Goal: Task Accomplishment & Management: Complete application form

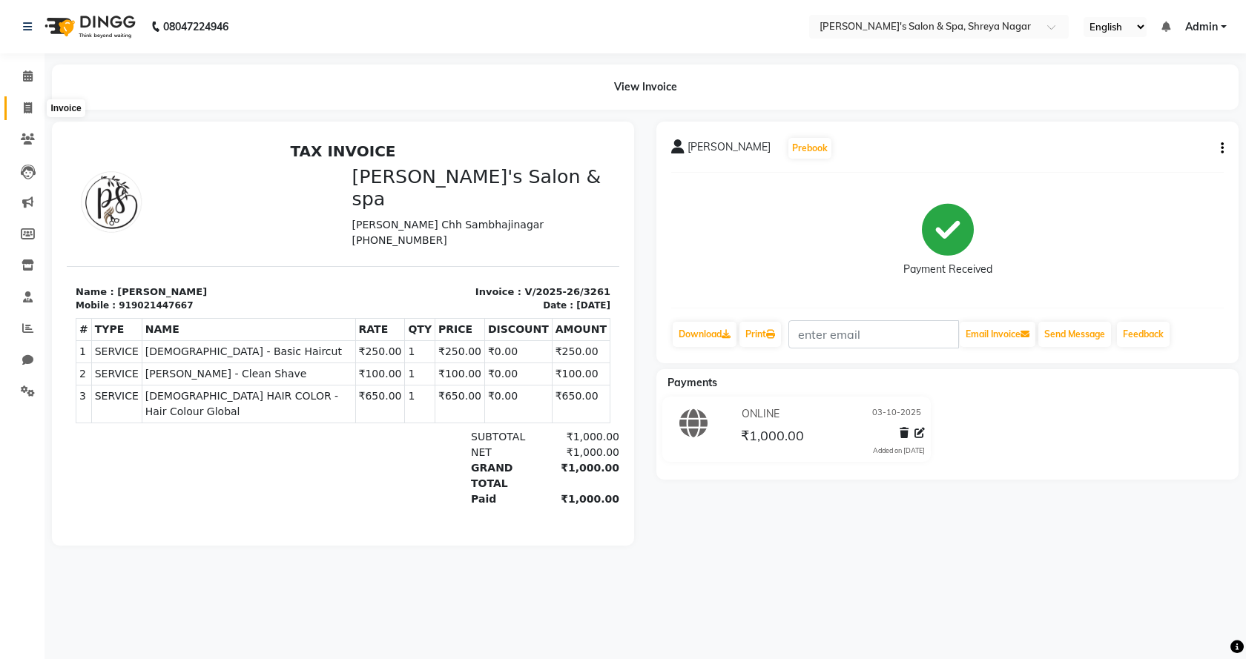
click at [24, 106] on icon at bounding box center [28, 107] width 8 height 11
select select "7591"
select select "service"
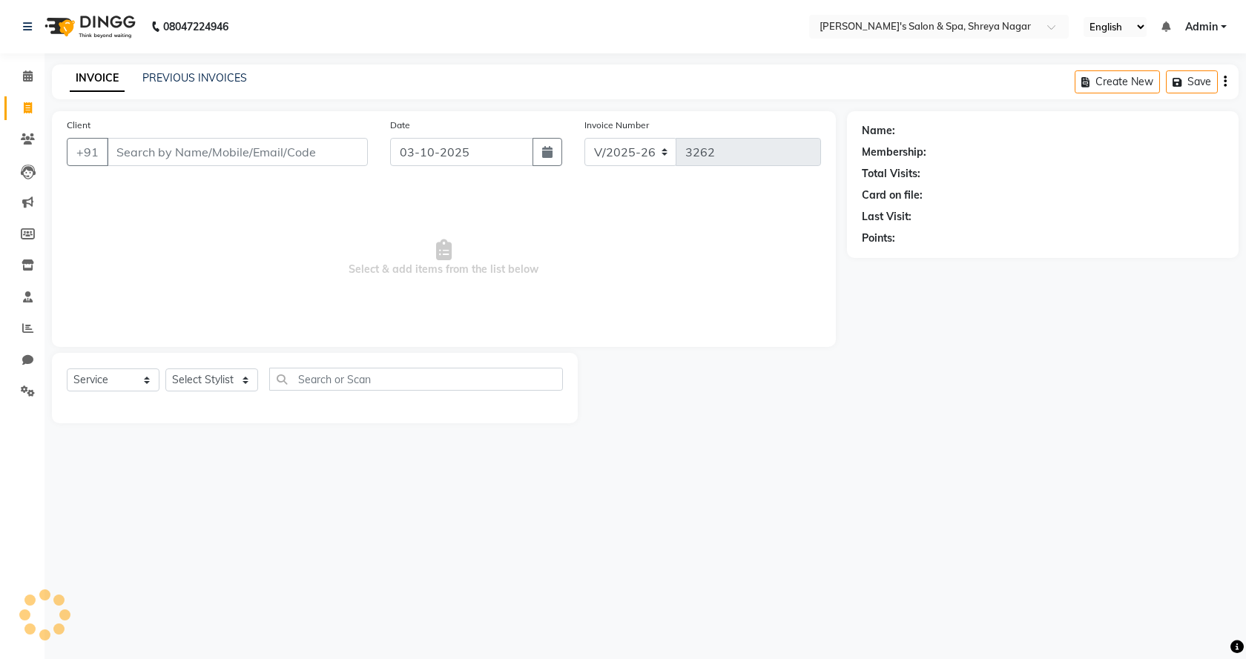
click at [195, 159] on input "Client" at bounding box center [237, 152] width 261 height 28
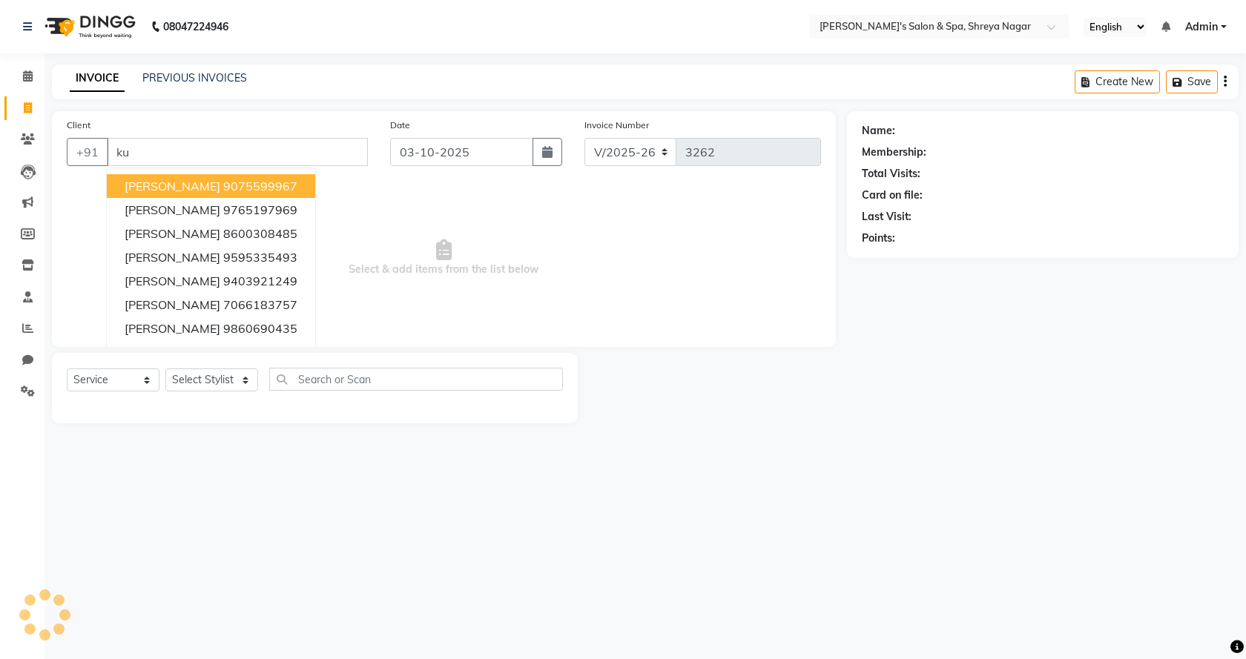
type input "k"
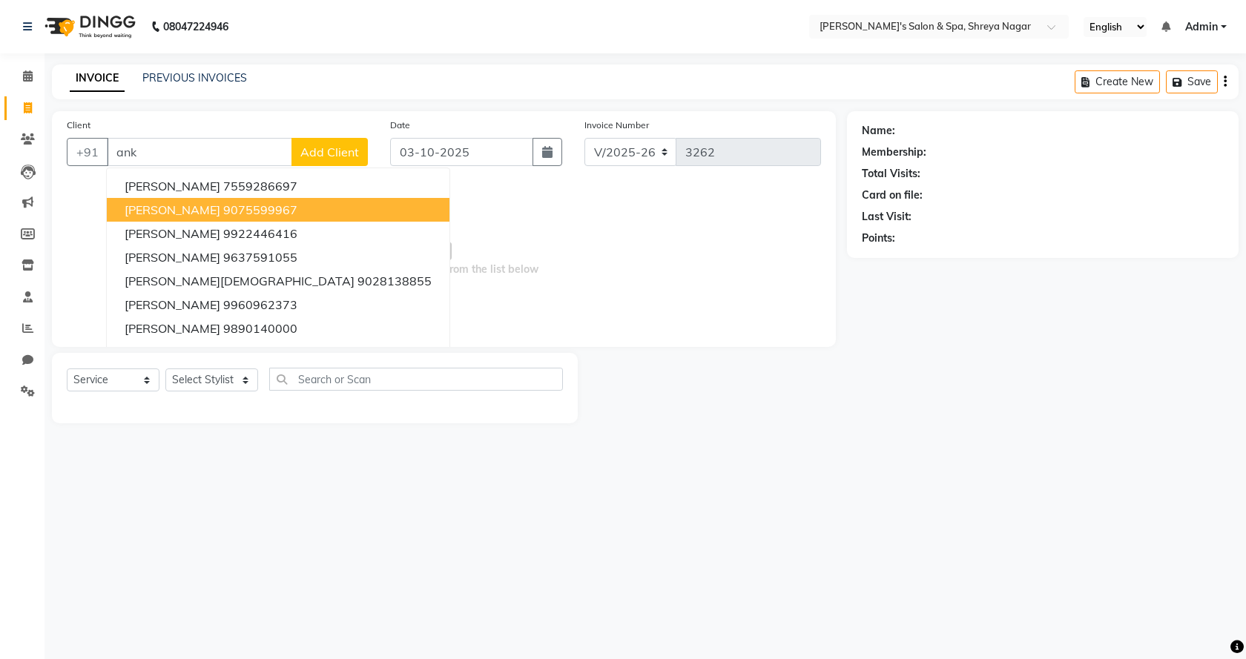
click at [235, 211] on ngb-highlight "9075599967" at bounding box center [260, 209] width 74 height 15
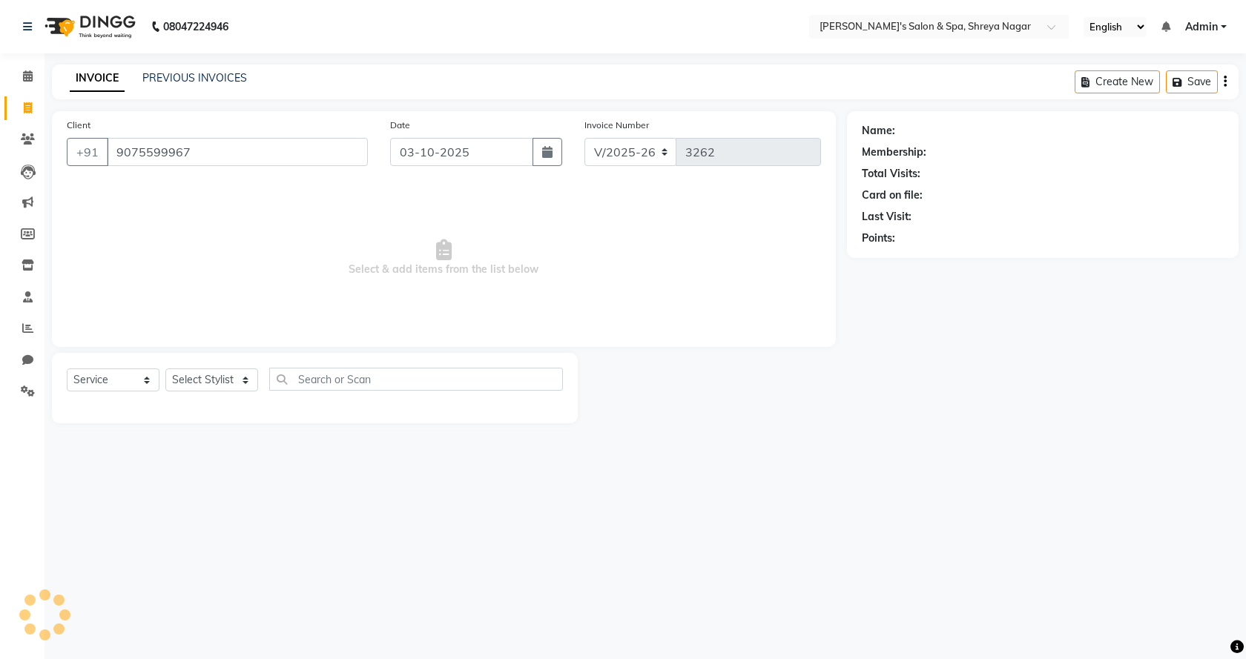
type input "9075599967"
select select "1: Object"
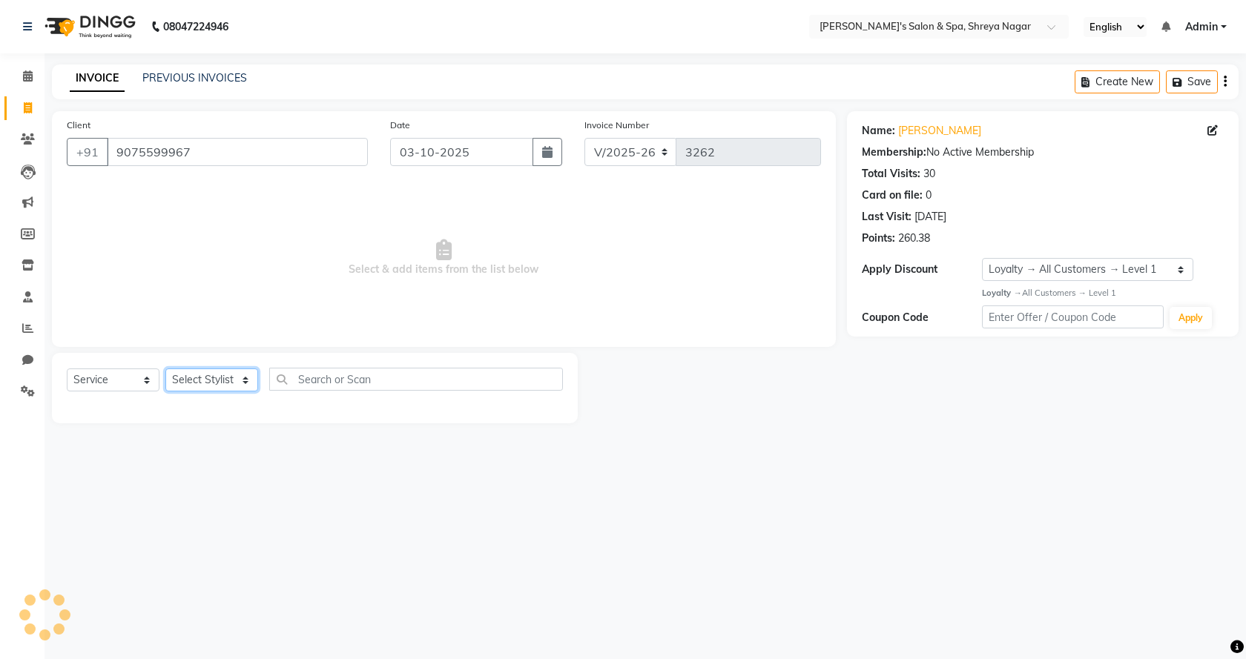
click at [241, 383] on select "Select Stylist [PERSON_NAME] [PERSON_NAME] [PERSON_NAME] Product Reception" at bounding box center [211, 380] width 93 height 23
select select "67478"
click at [165, 369] on select "Select Stylist [PERSON_NAME] [PERSON_NAME] [PERSON_NAME] Product Reception" at bounding box center [211, 380] width 93 height 23
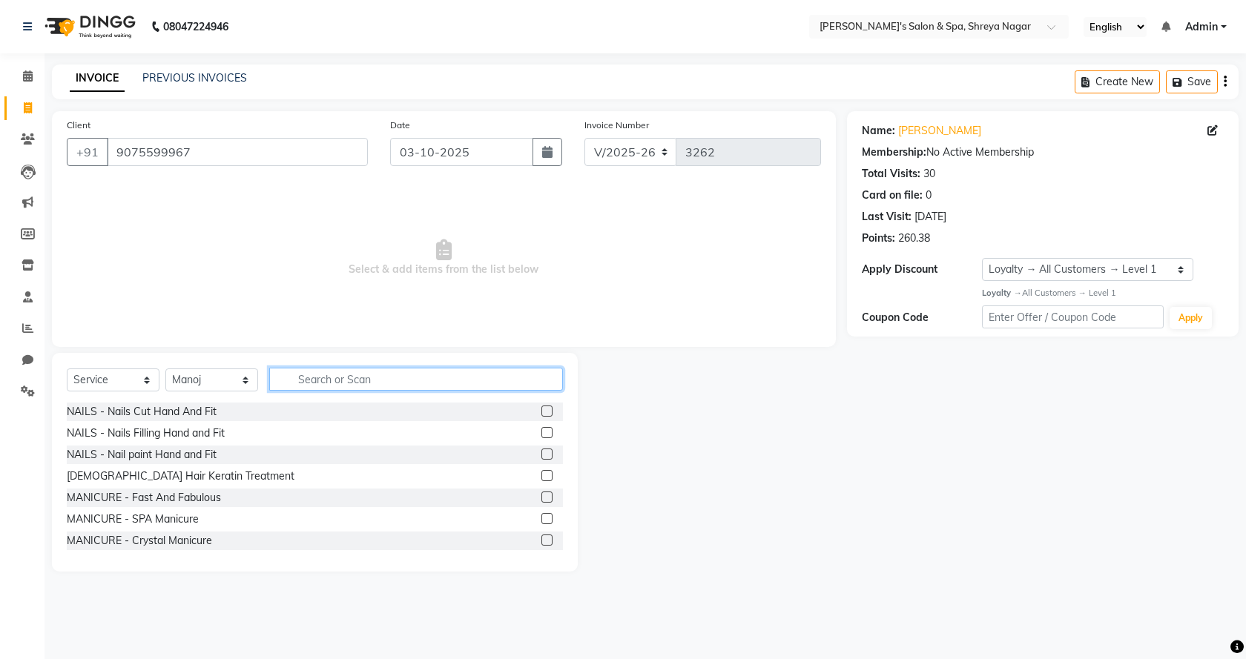
click at [421, 389] on input "text" at bounding box center [416, 379] width 294 height 23
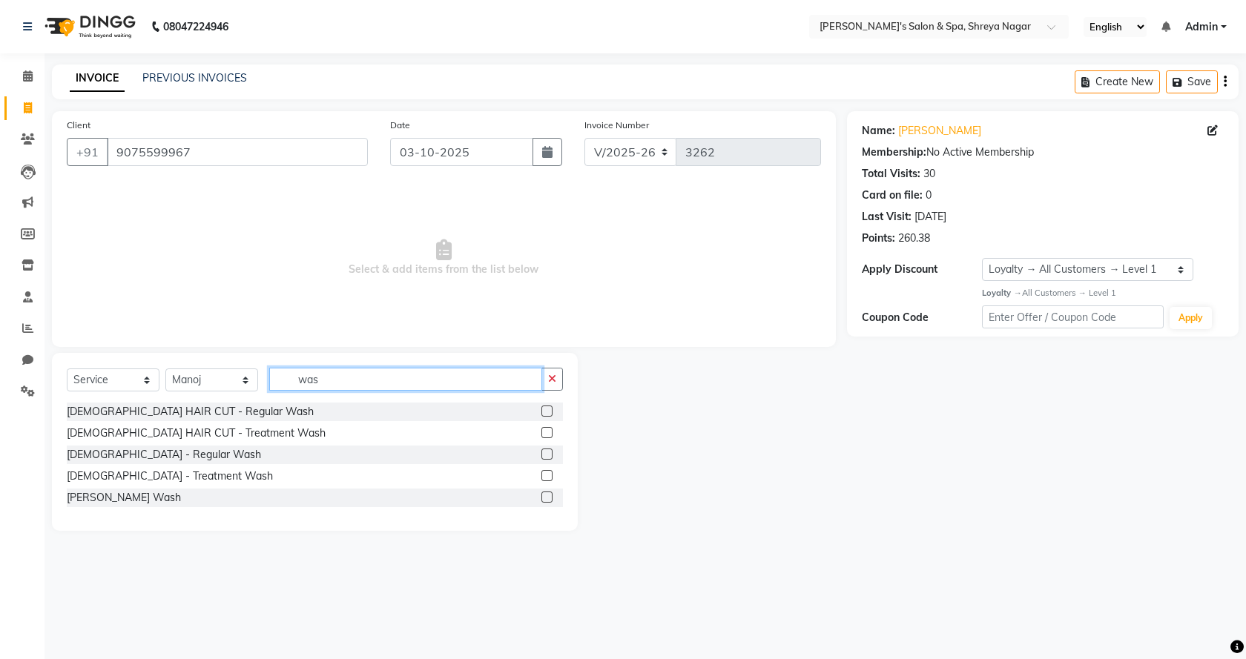
type input "was"
click at [546, 412] on label at bounding box center [546, 411] width 11 height 11
click at [546, 412] on input "checkbox" at bounding box center [546, 412] width 10 height 10
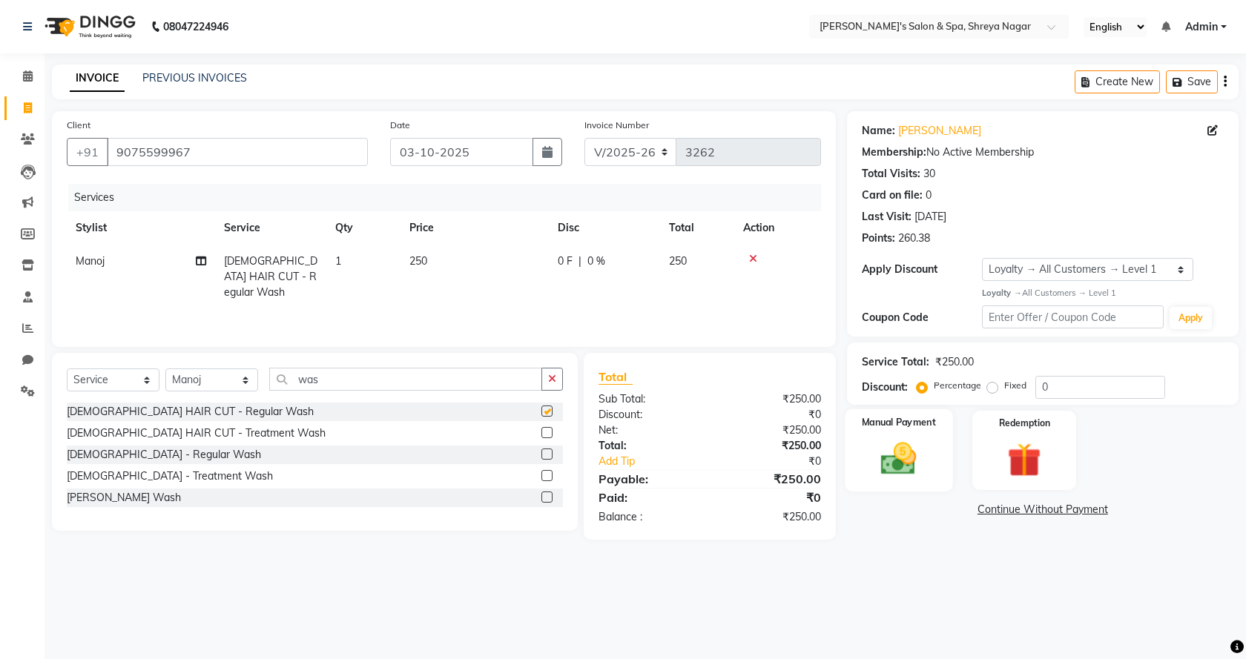
checkbox input "false"
click at [462, 261] on td "250" at bounding box center [474, 277] width 148 height 65
select select "67478"
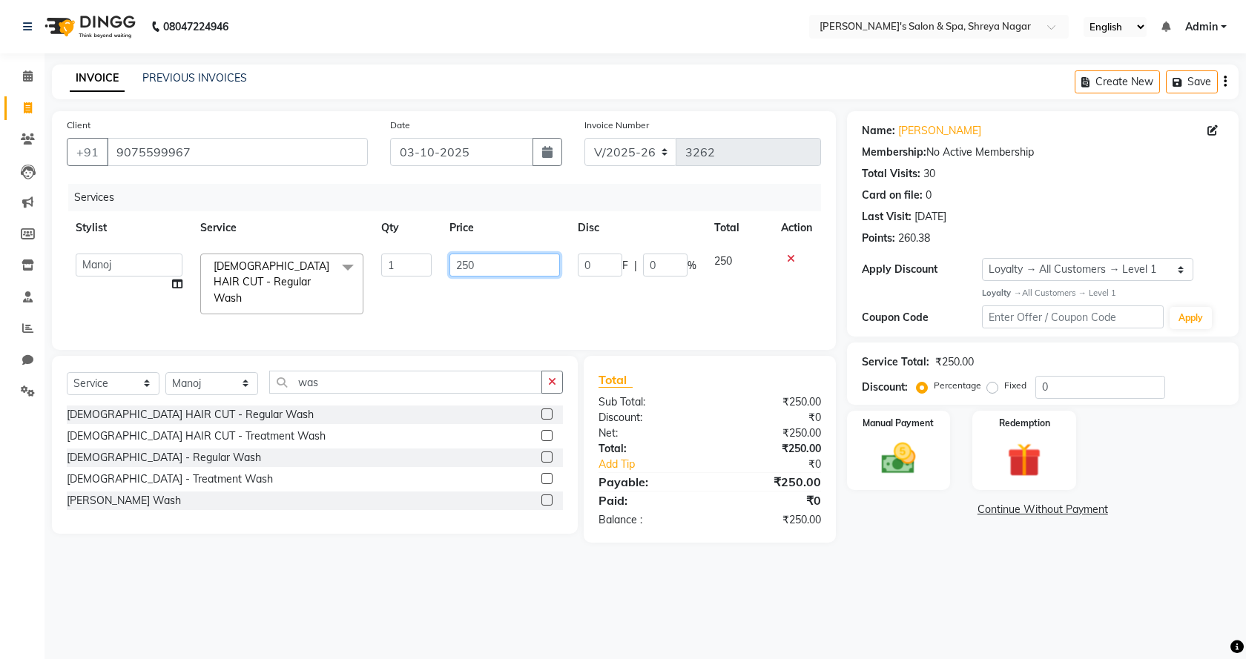
click at [488, 261] on input "250" at bounding box center [504, 265] width 110 height 23
type input "200"
click at [949, 553] on main "INVOICE PREVIOUS INVOICES Create New Save Client [PHONE_NUMBER] Date [DATE] Inv…" at bounding box center [644, 315] width 1201 height 501
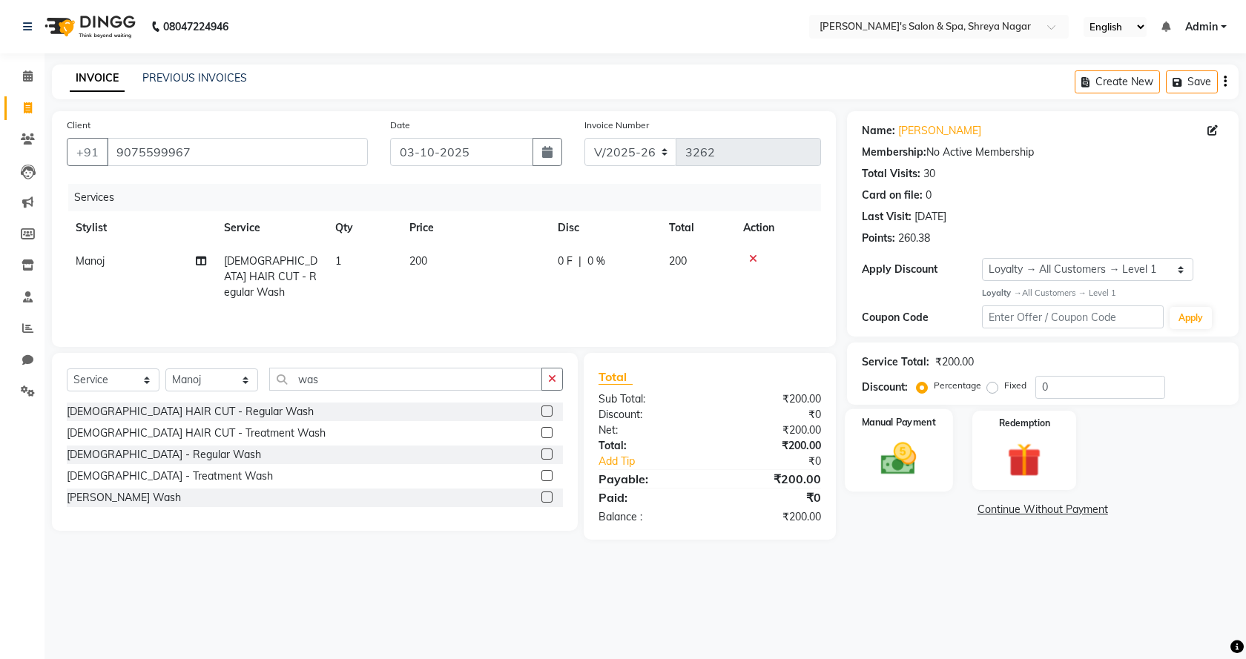
click at [897, 449] on img at bounding box center [899, 458] width 58 height 41
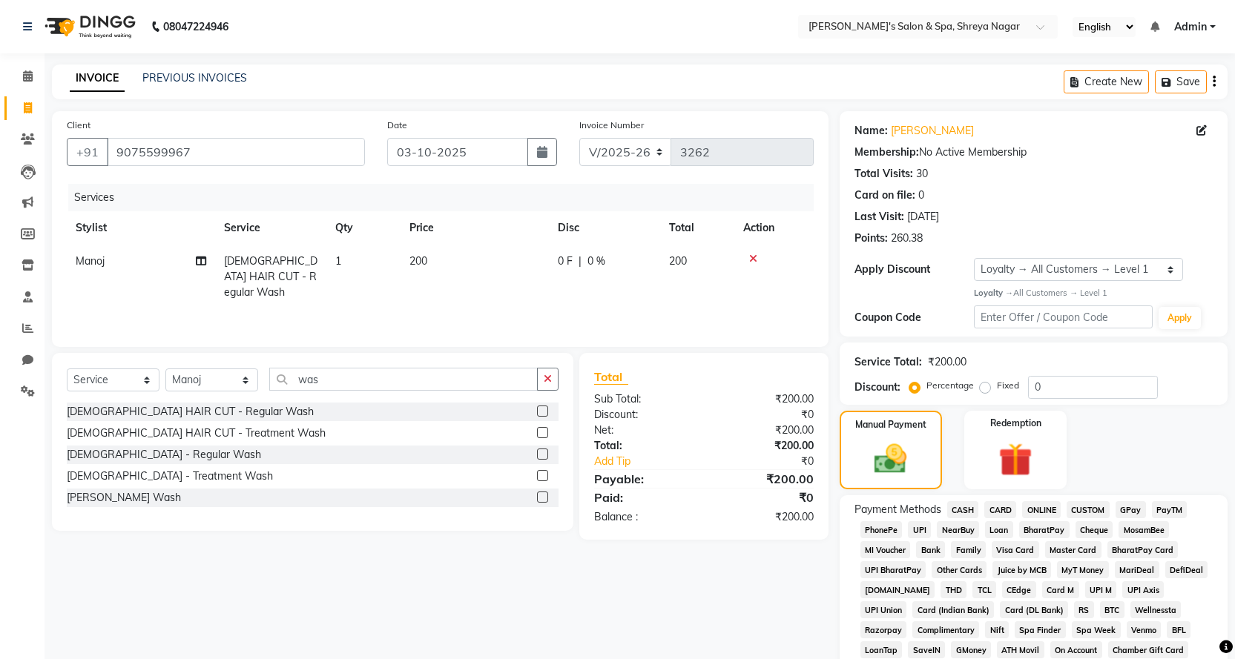
click at [1049, 507] on span "ONLINE" at bounding box center [1041, 509] width 39 height 17
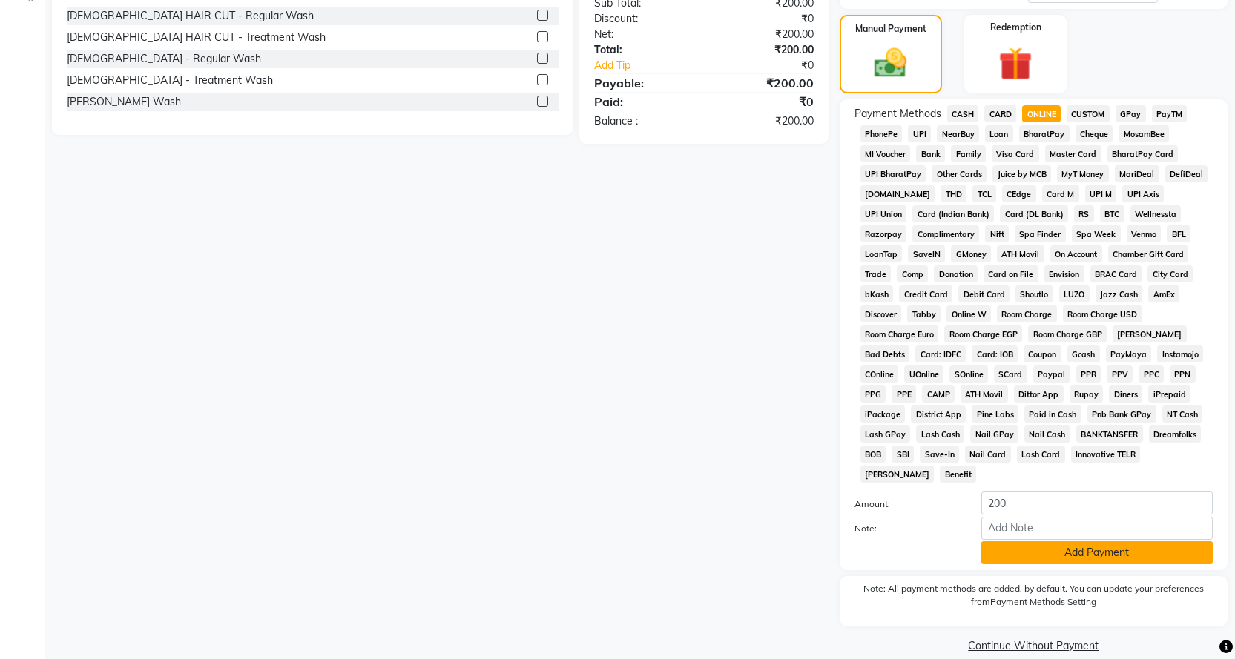
click at [1081, 541] on button "Add Payment" at bounding box center [1096, 552] width 231 height 23
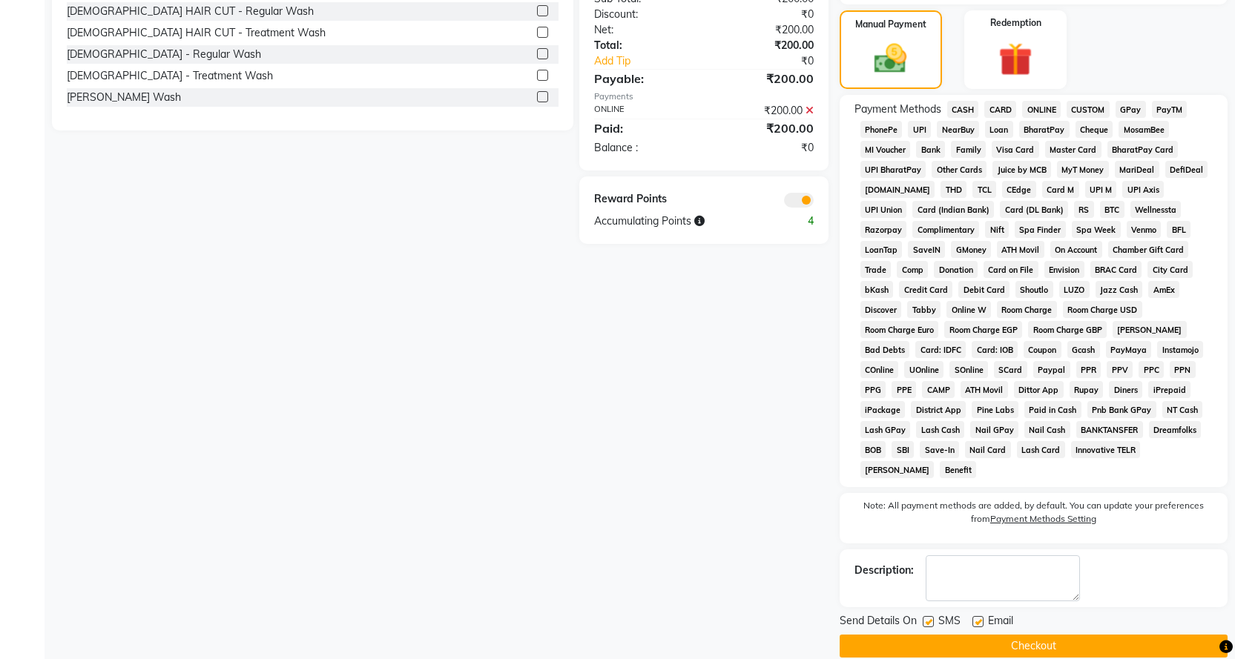
scroll to position [401, 0]
click at [1073, 634] on button "Checkout" at bounding box center [1034, 645] width 388 height 23
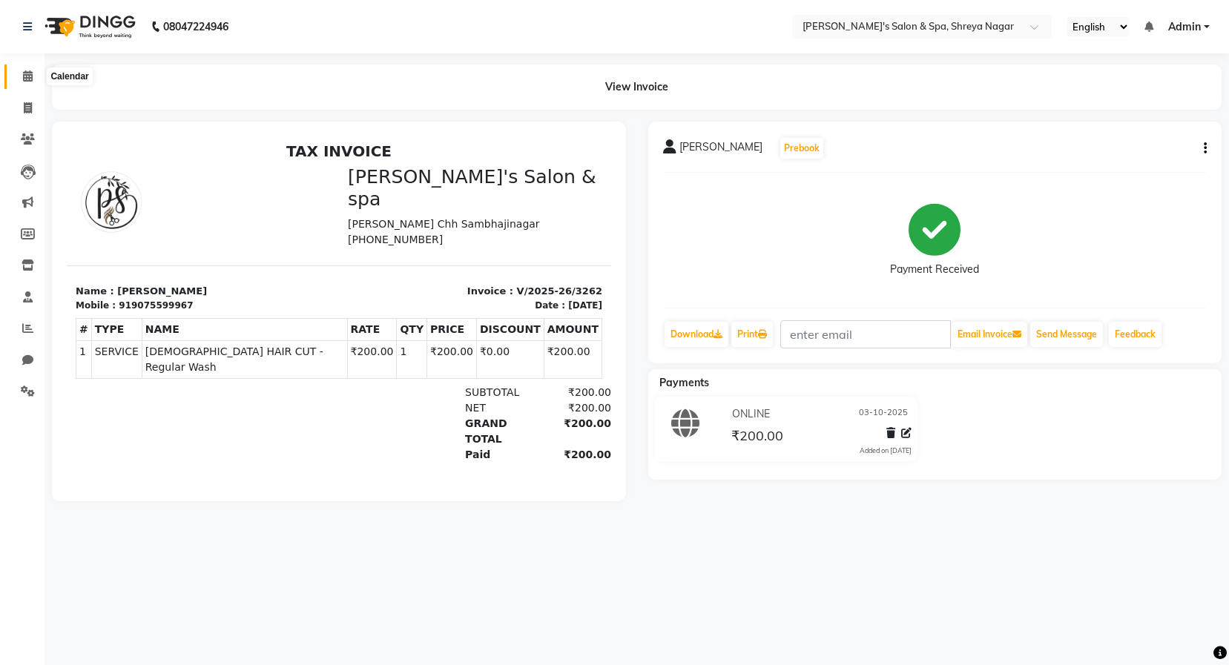
click at [33, 79] on icon at bounding box center [28, 75] width 10 height 11
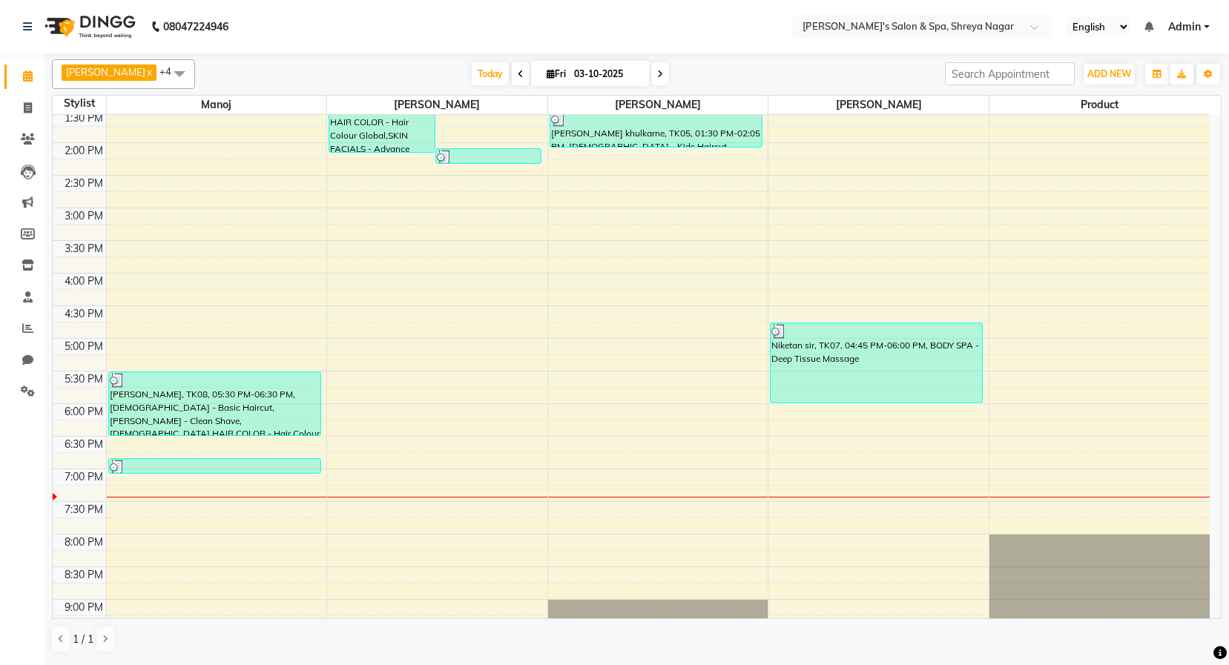
scroll to position [371, 0]
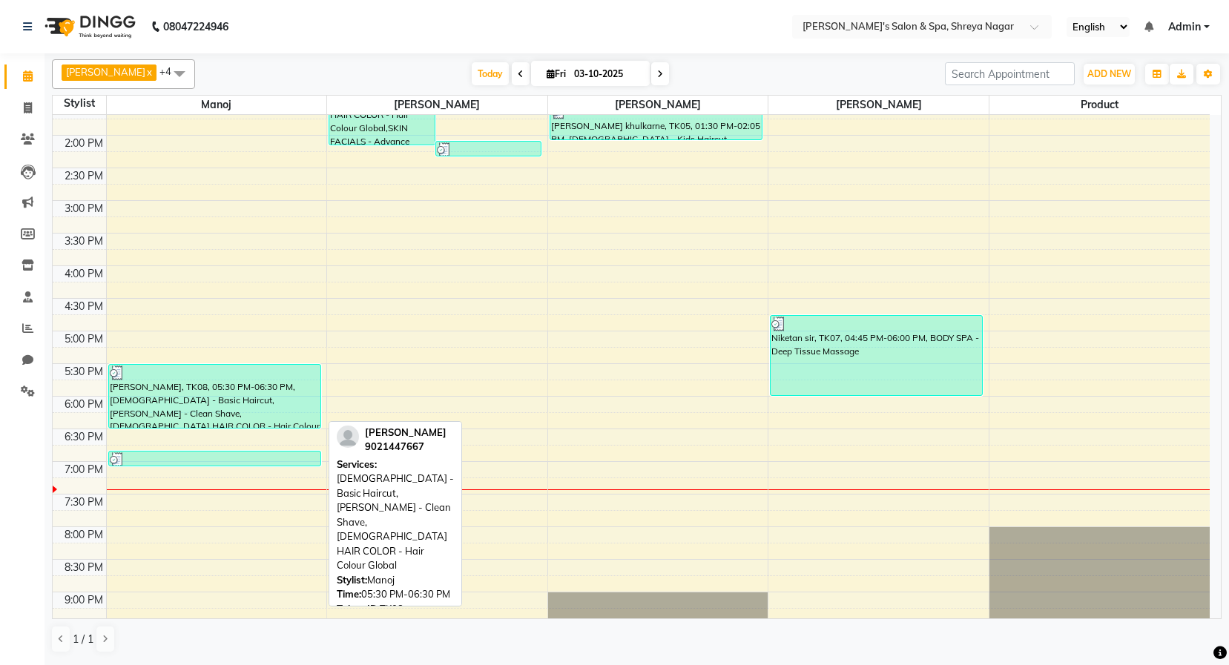
click at [248, 365] on div "[PERSON_NAME], TK08, 05:30 PM-06:30 PM, [DEMOGRAPHIC_DATA] - Basic Haircut,[PER…" at bounding box center [214, 396] width 211 height 63
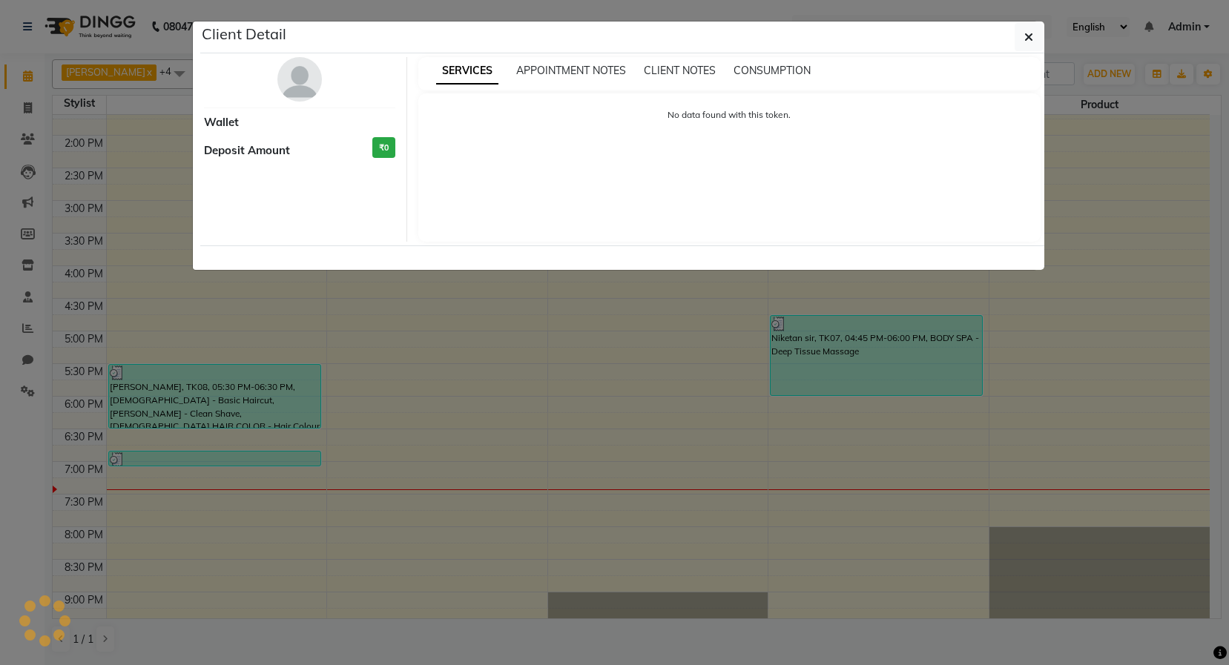
select select "3"
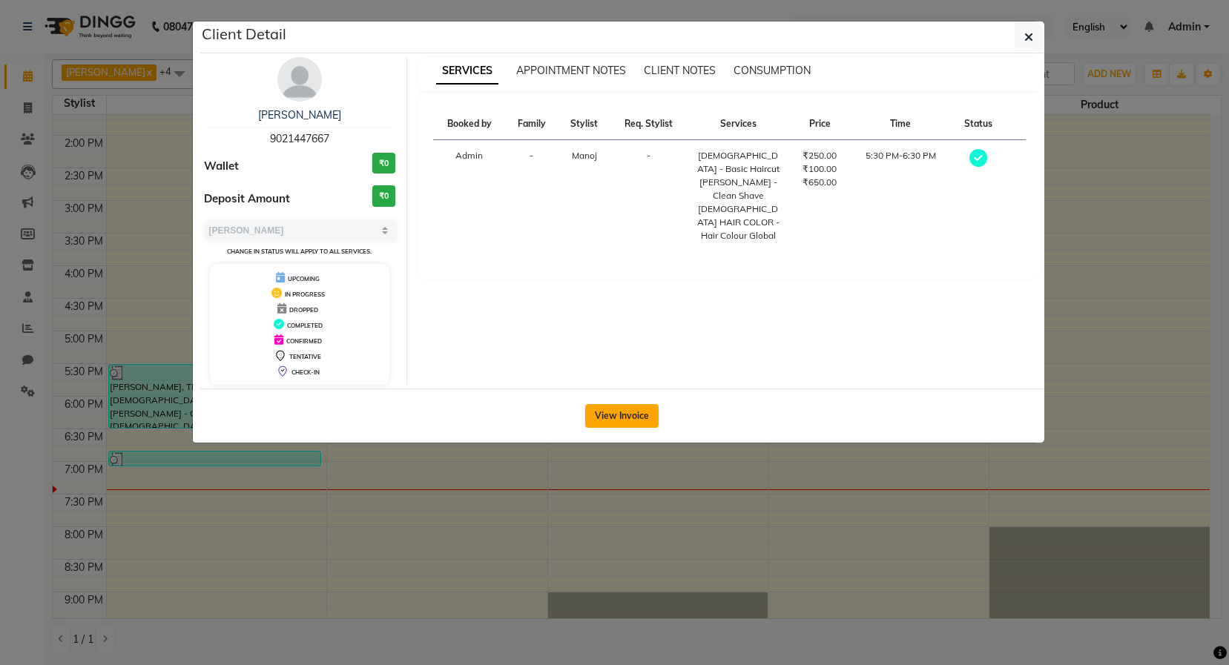
click at [632, 406] on button "View Invoice" at bounding box center [621, 416] width 73 height 24
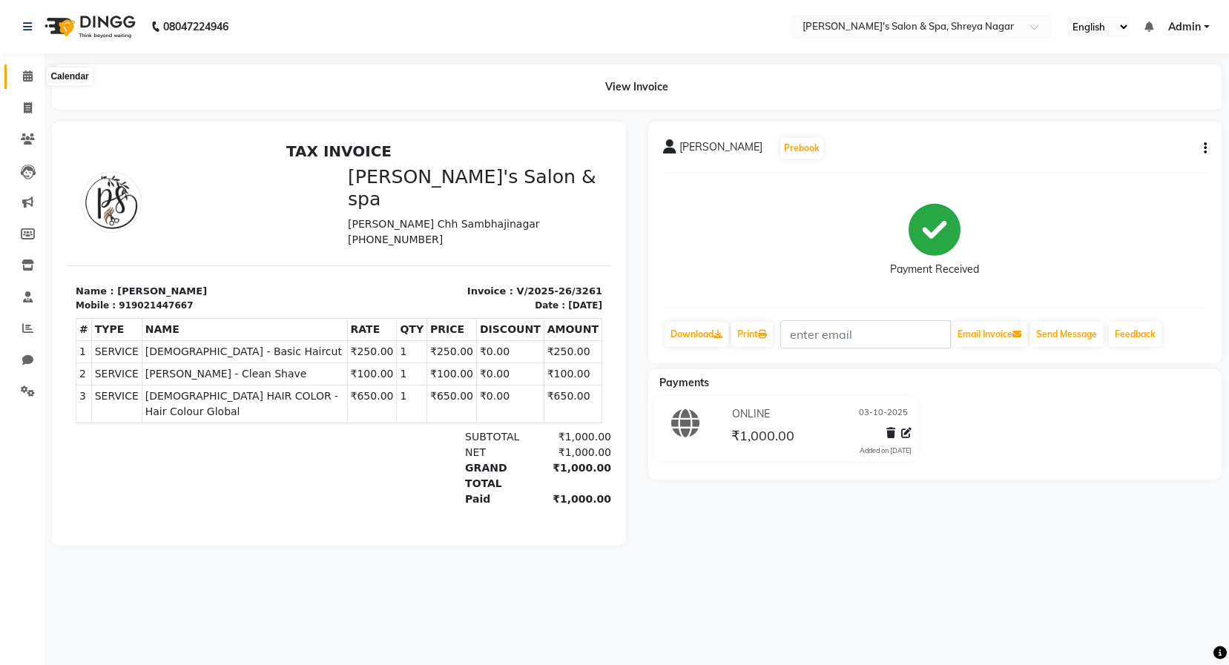
click at [33, 76] on span at bounding box center [28, 76] width 26 height 17
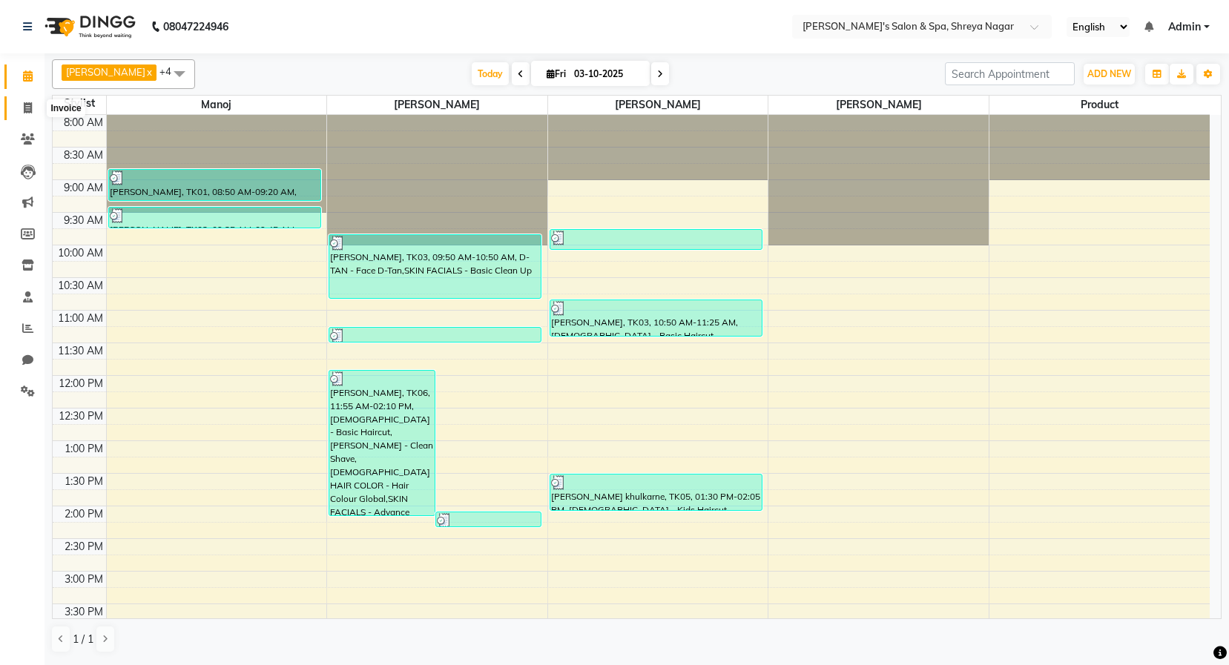
click at [22, 107] on span at bounding box center [28, 108] width 26 height 17
select select "service"
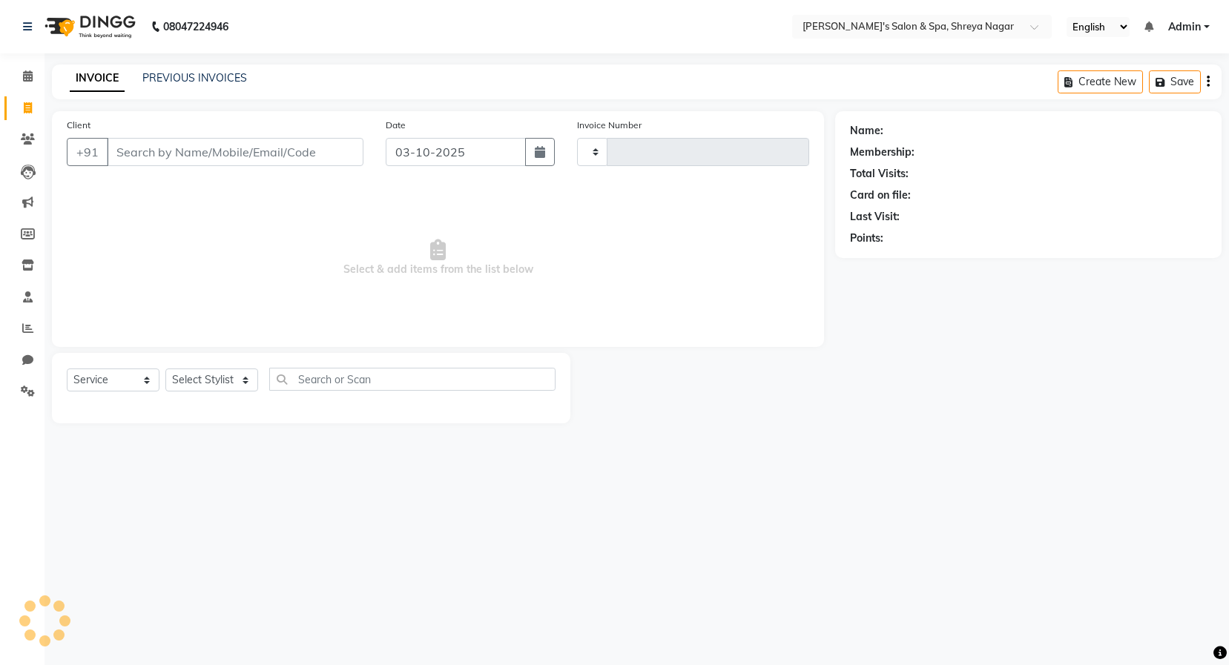
type input "3263"
select select "7591"
click at [257, 155] on input "Client" at bounding box center [235, 152] width 257 height 28
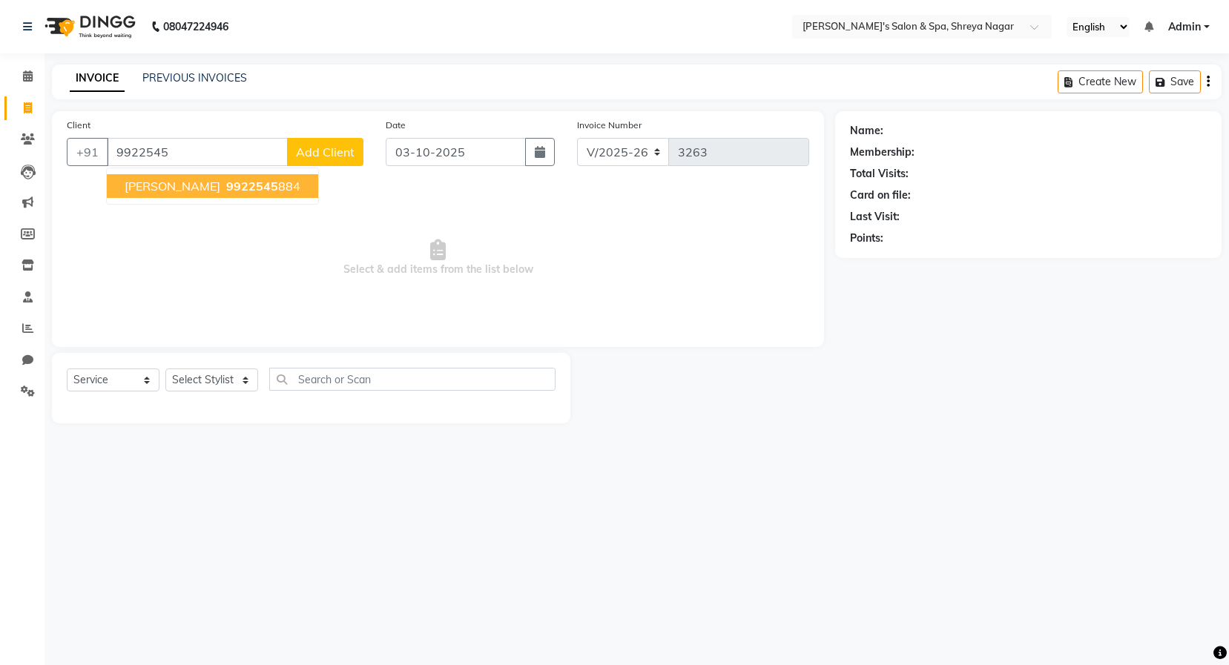
click at [256, 194] on button "[PERSON_NAME] 9922545 884" at bounding box center [212, 186] width 211 height 24
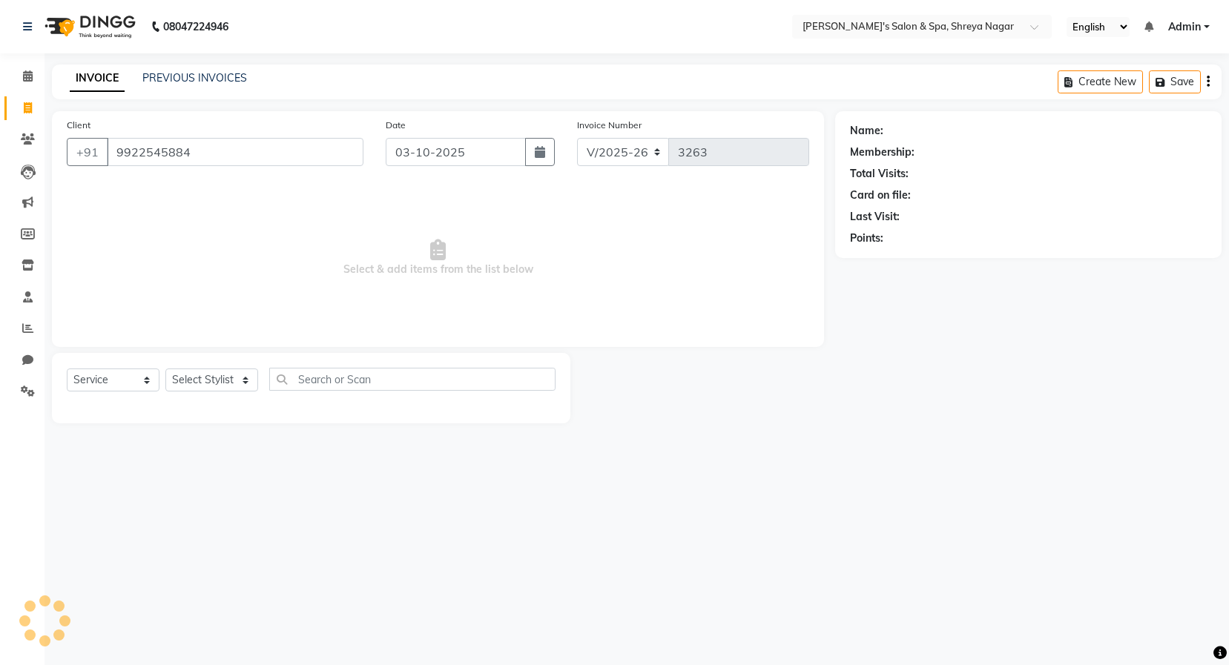
type input "9922545884"
select select "1: Object"
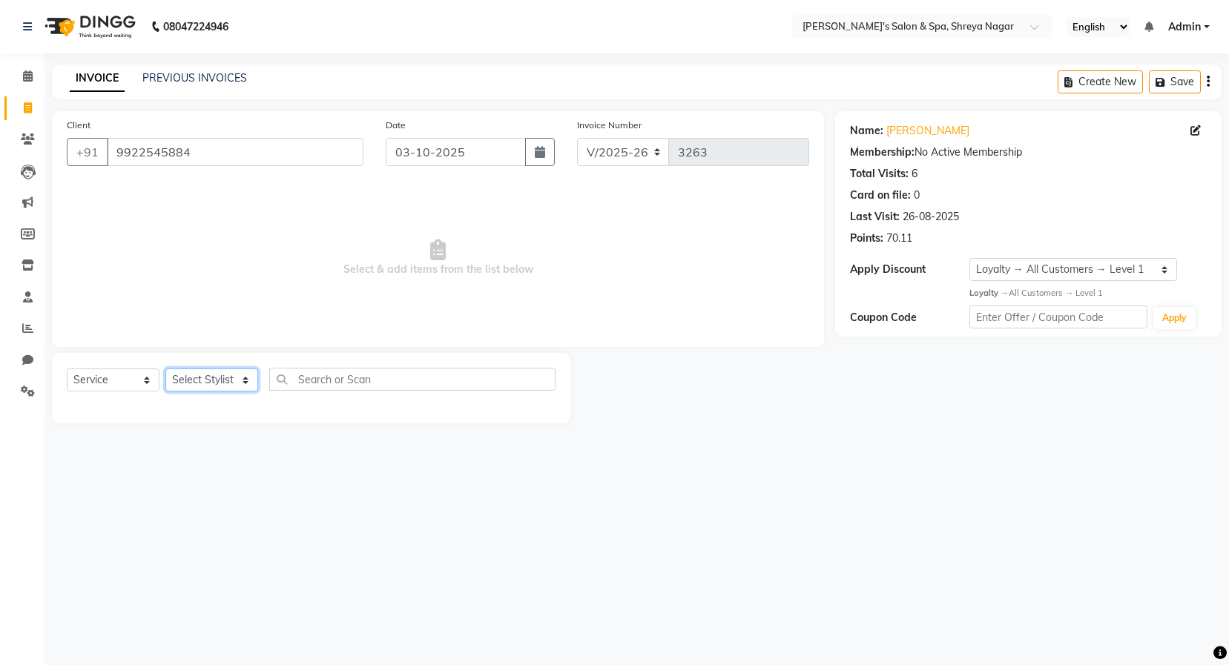
click at [249, 378] on select "Select Stylist [PERSON_NAME] [PERSON_NAME] [PERSON_NAME] Product Reception" at bounding box center [211, 380] width 93 height 23
select select "67479"
click at [165, 369] on select "Select Stylist [PERSON_NAME] [PERSON_NAME] [PERSON_NAME] Product Reception" at bounding box center [211, 380] width 93 height 23
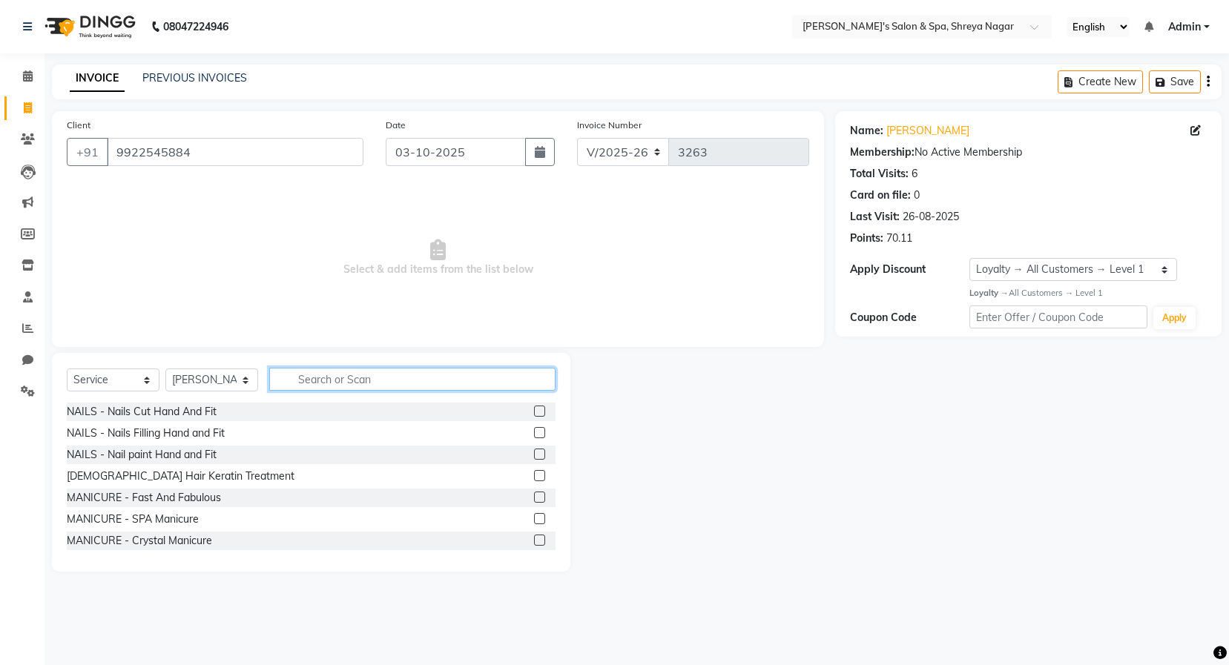
click at [301, 378] on input "text" at bounding box center [412, 379] width 286 height 23
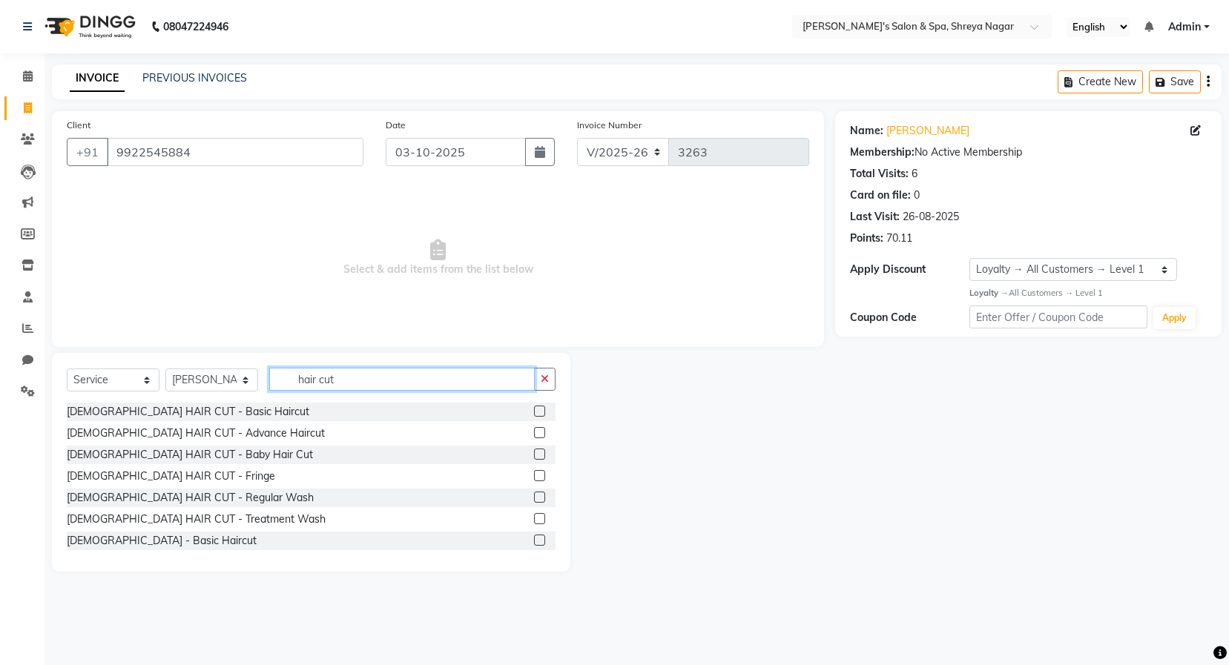
type input "hair cut"
click at [534, 539] on label at bounding box center [539, 540] width 11 height 11
click at [534, 539] on input "checkbox" at bounding box center [539, 541] width 10 height 10
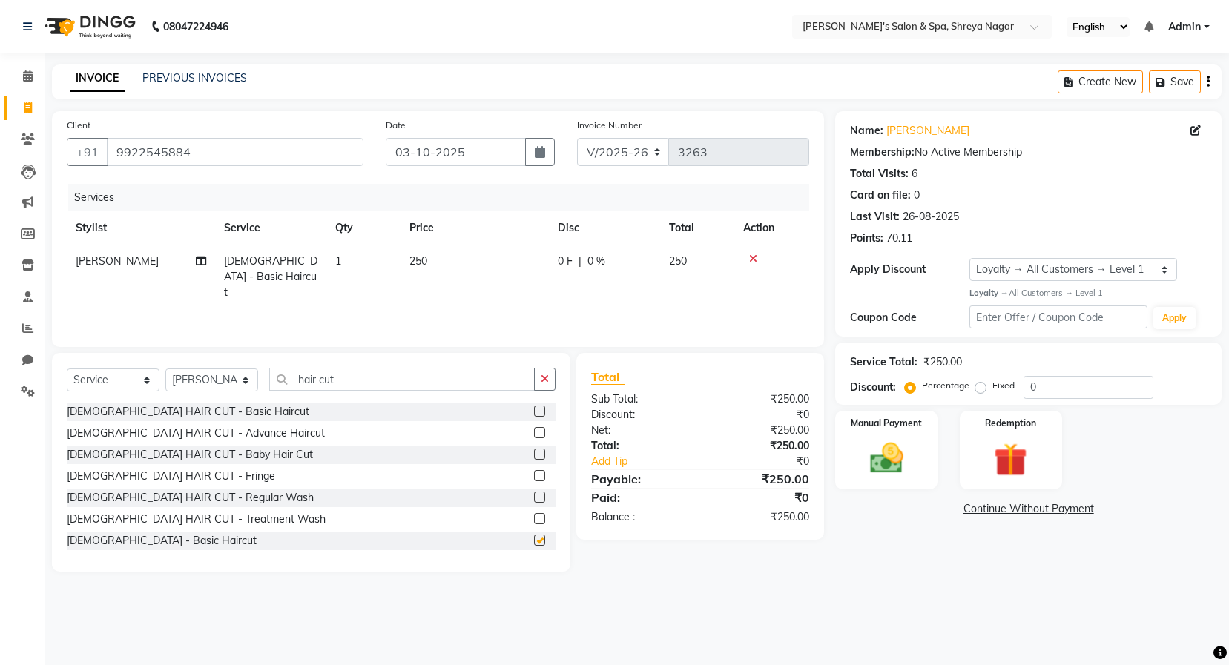
checkbox input "false"
click at [550, 373] on button "button" at bounding box center [545, 379] width 22 height 23
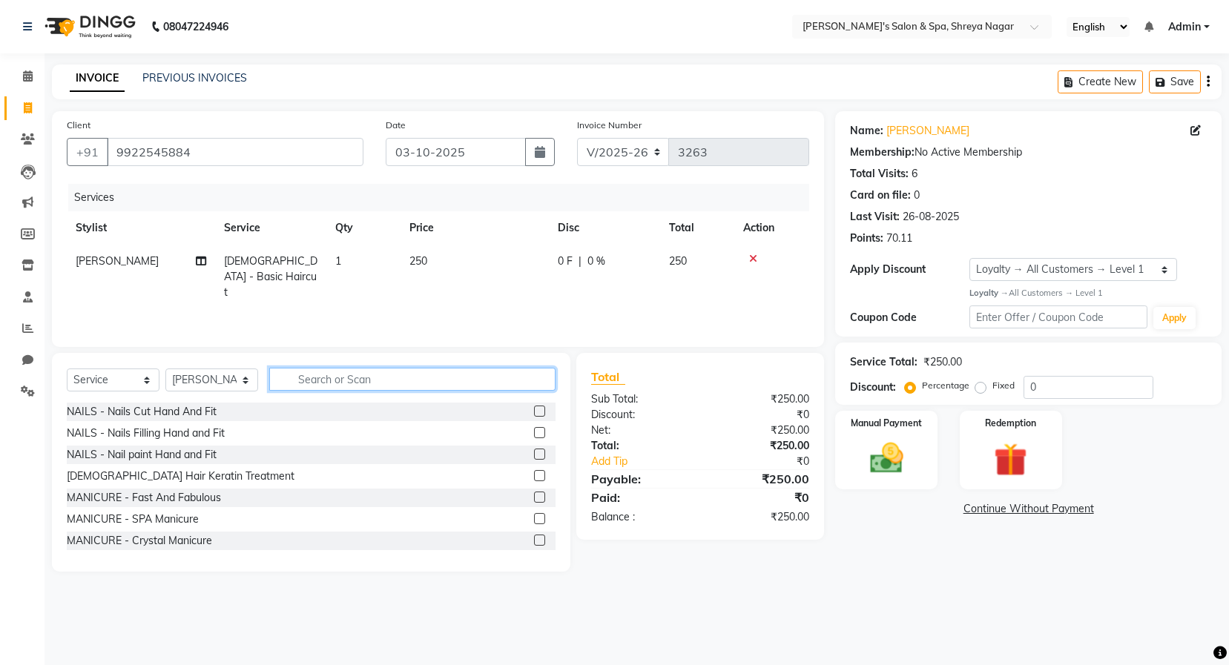
click at [518, 379] on input "text" at bounding box center [412, 379] width 286 height 23
click at [502, 401] on div "Select Service Product Membership Package Voucher Prepaid Gift Card Select Styl…" at bounding box center [311, 385] width 489 height 35
drag, startPoint x: 502, startPoint y: 401, endPoint x: 456, endPoint y: 383, distance: 49.3
click at [483, 398] on div "Select Service Product Membership Package Voucher Prepaid Gift Card Select Styl…" at bounding box center [311, 385] width 489 height 35
click at [455, 382] on input "text" at bounding box center [412, 379] width 286 height 23
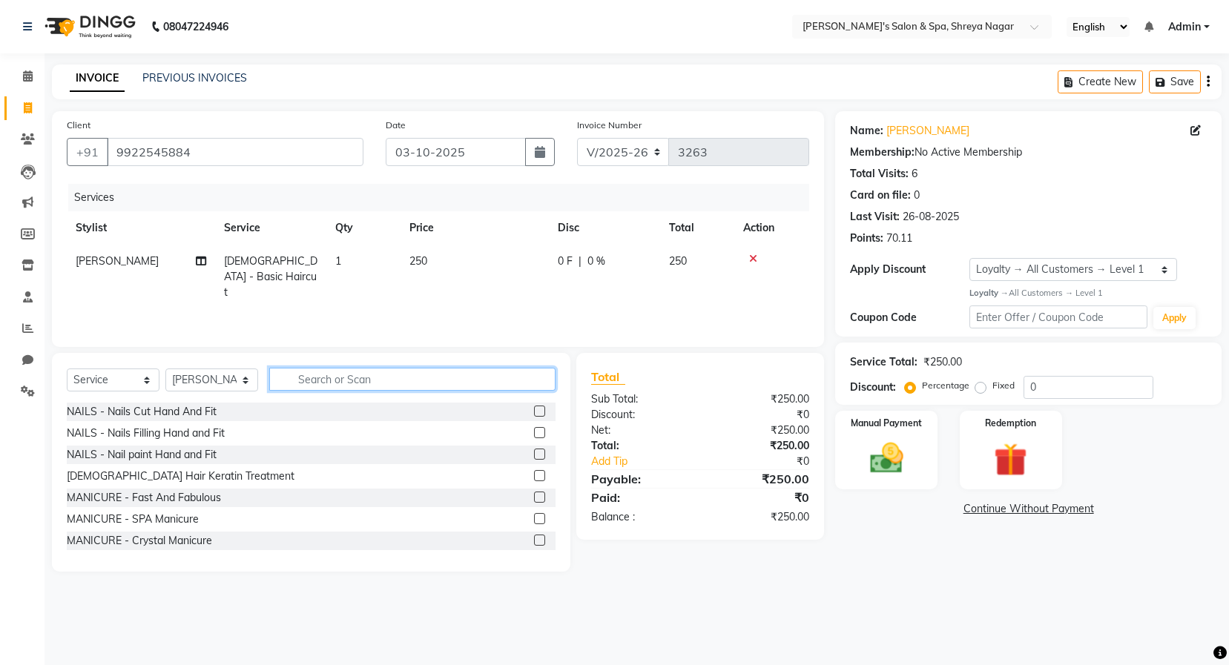
click at [451, 379] on input "text" at bounding box center [412, 379] width 286 height 23
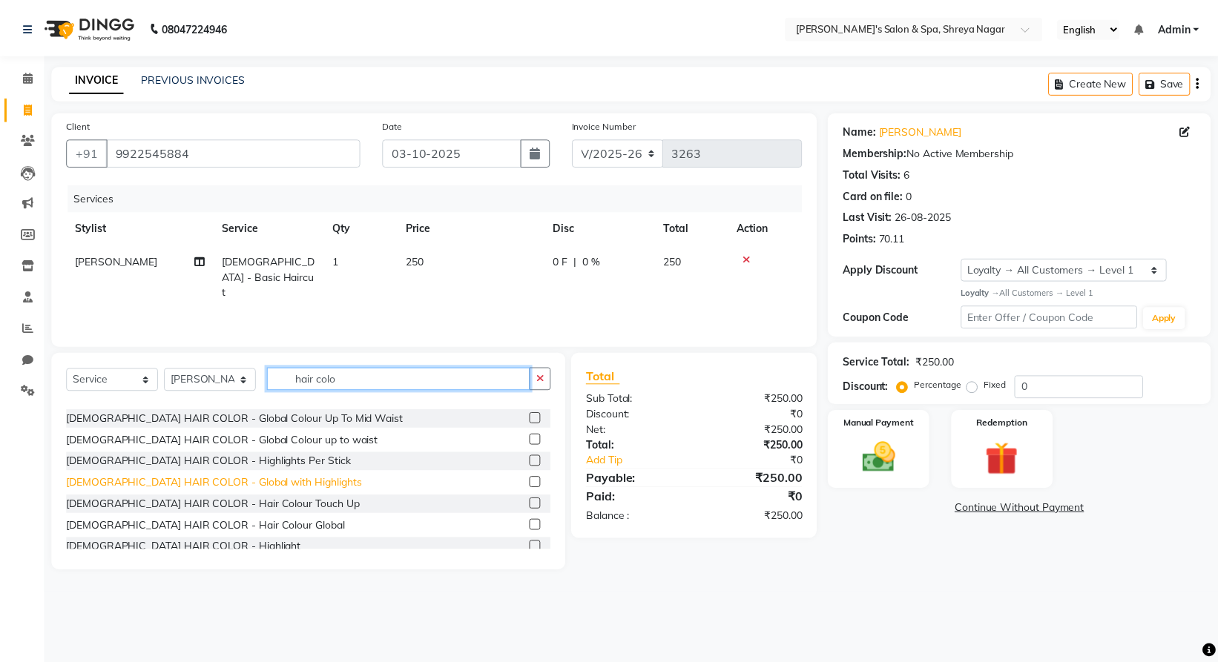
scroll to position [153, 0]
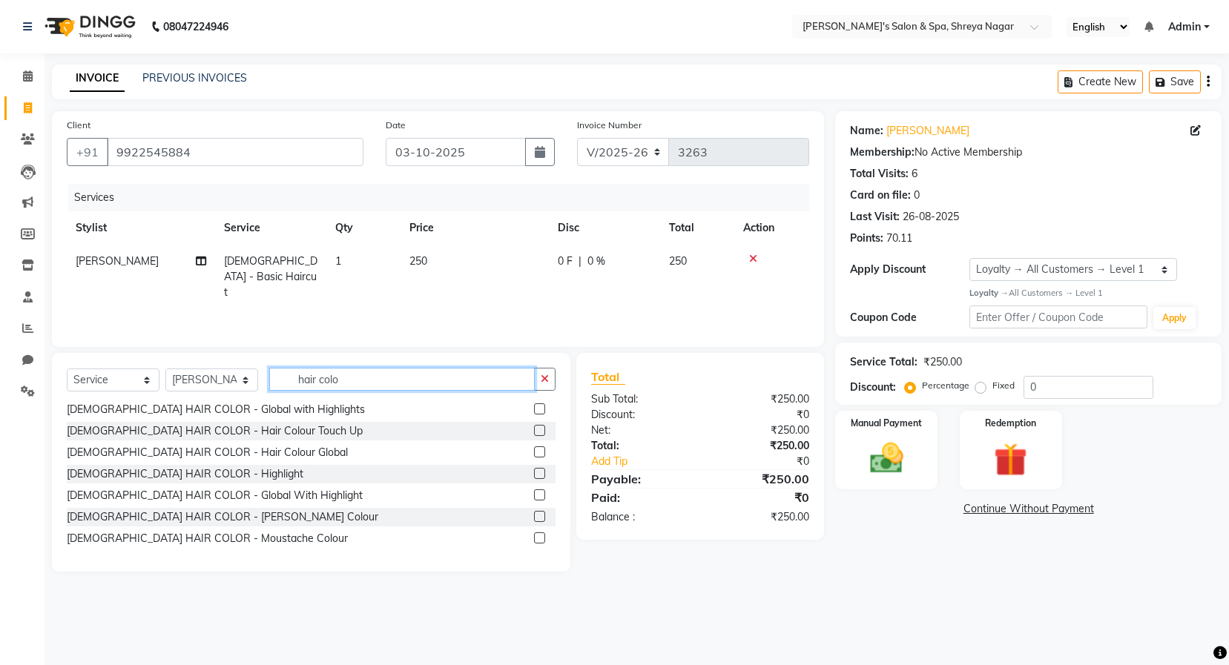
type input "hair colo"
click at [534, 449] on label at bounding box center [539, 451] width 11 height 11
click at [534, 449] on input "checkbox" at bounding box center [539, 453] width 10 height 10
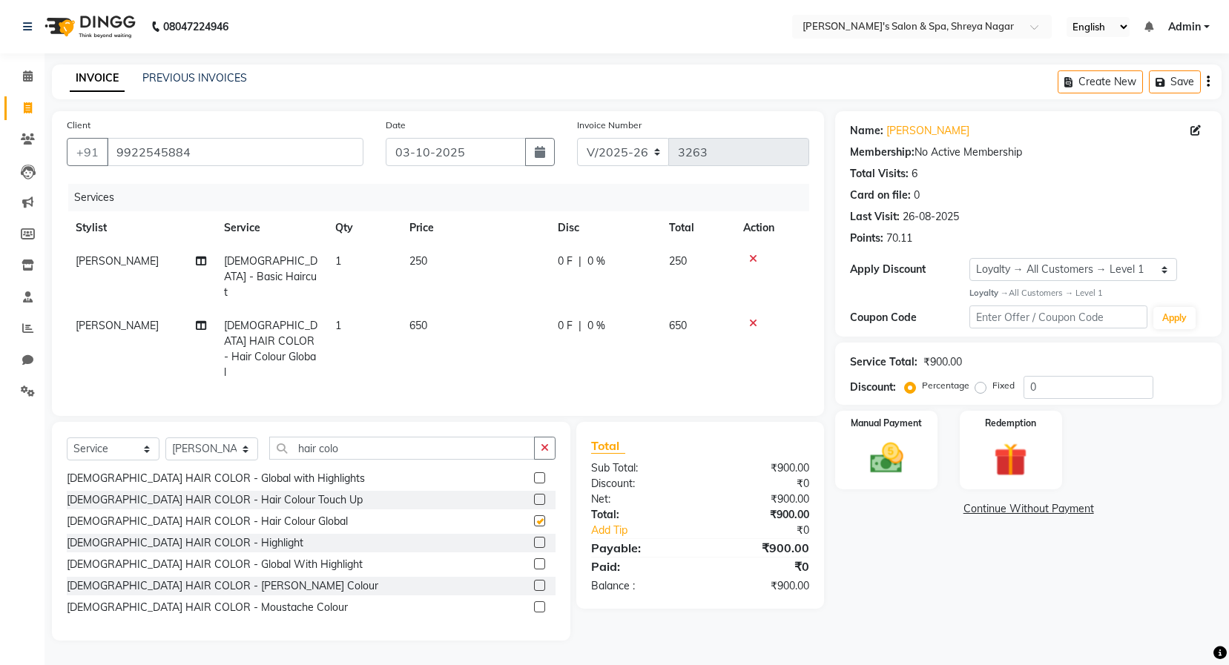
checkbox input "false"
click at [545, 443] on icon "button" at bounding box center [545, 448] width 8 height 10
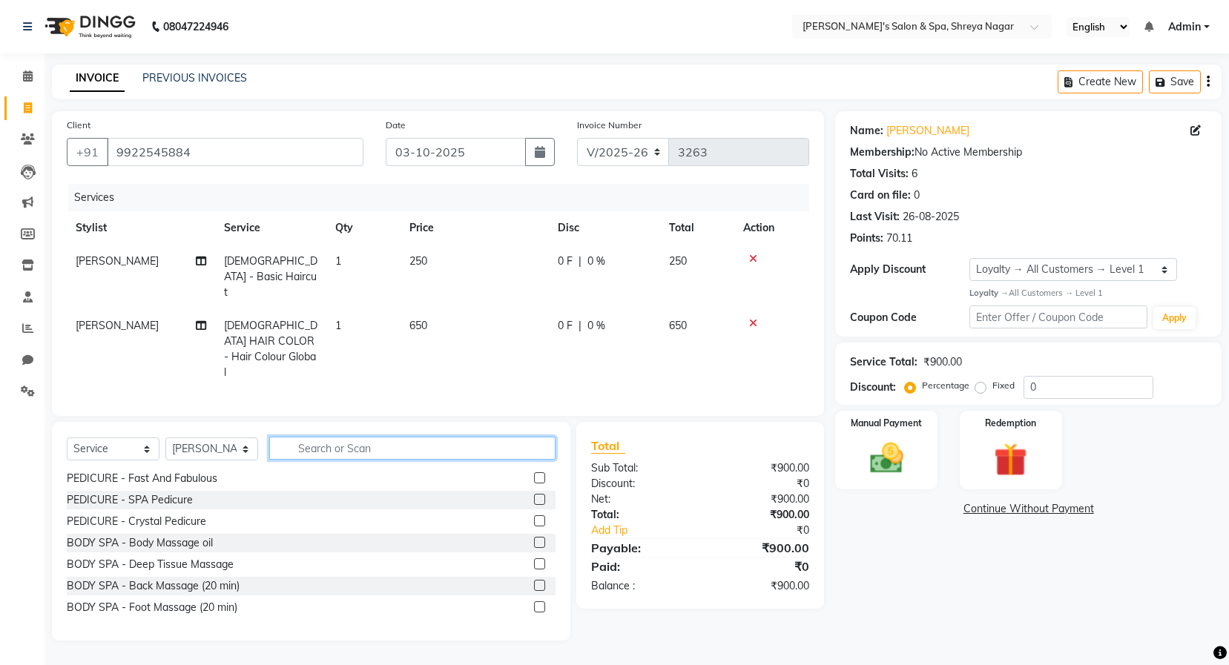
click at [487, 437] on input "text" at bounding box center [412, 448] width 286 height 23
click at [474, 309] on td "650" at bounding box center [474, 349] width 148 height 80
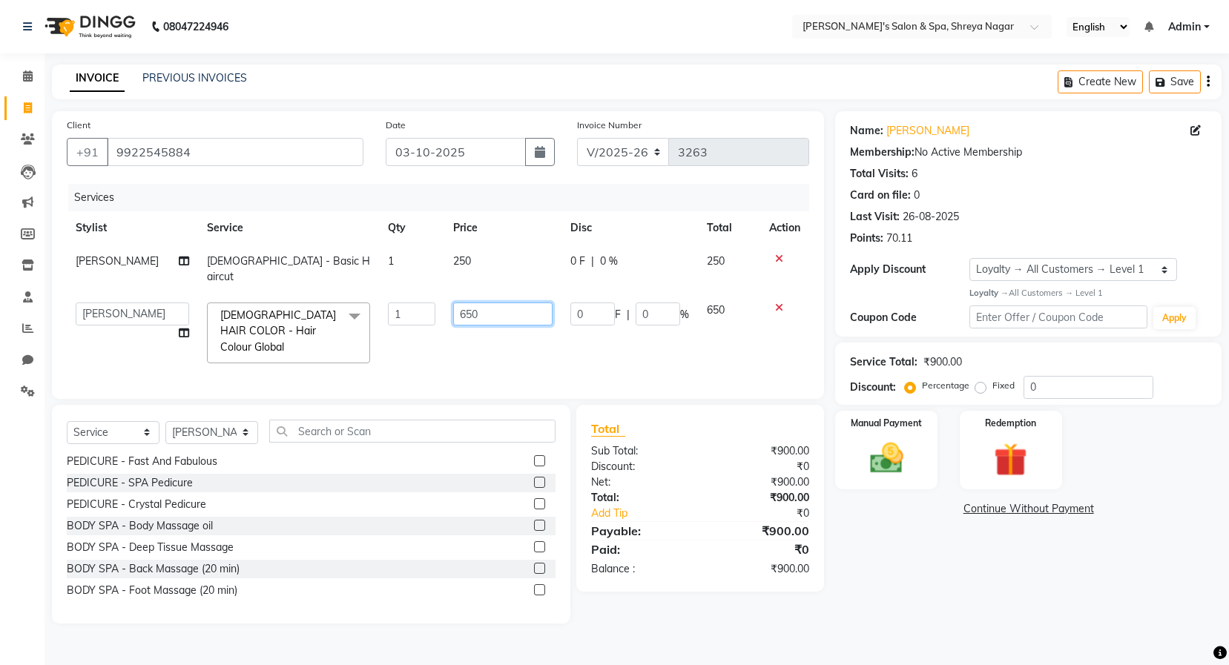
click at [513, 303] on input "650" at bounding box center [502, 314] width 99 height 23
type input "6"
type input "550"
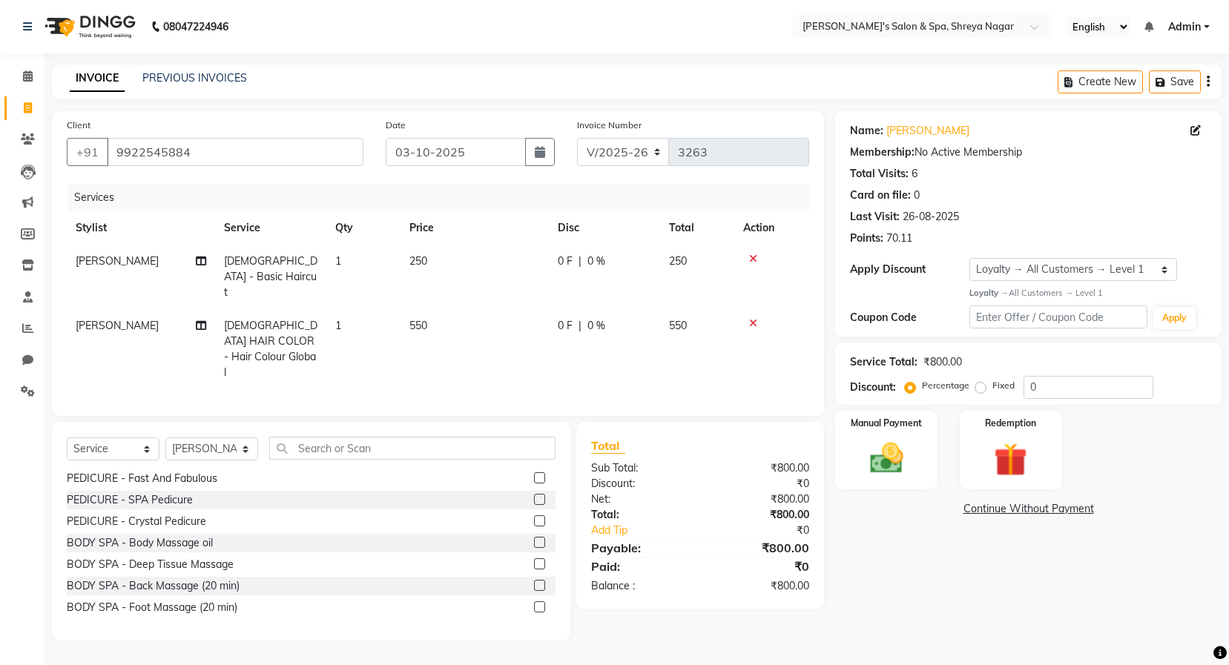
click at [912, 582] on div "Name: [PERSON_NAME] Membership: No Active Membership Total Visits: 6 Card on fi…" at bounding box center [1034, 376] width 398 height 530
click at [878, 474] on img at bounding box center [886, 458] width 56 height 40
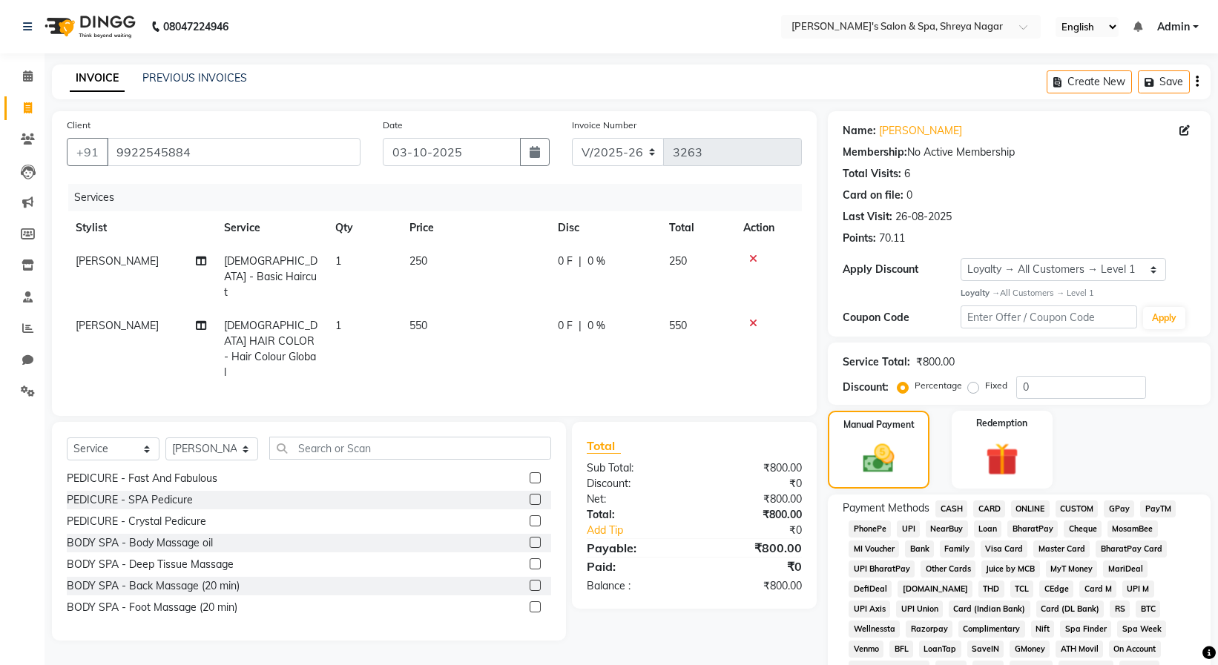
click at [957, 512] on span "CASH" at bounding box center [951, 509] width 32 height 17
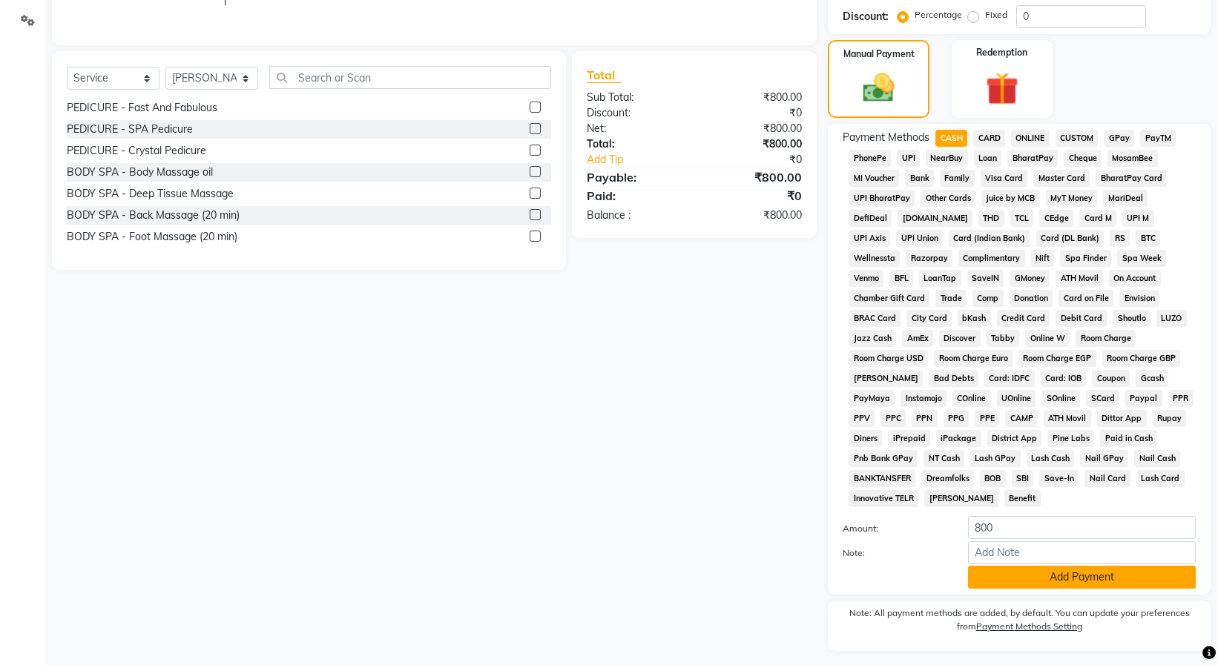
click at [990, 566] on button "Add Payment" at bounding box center [1082, 577] width 228 height 23
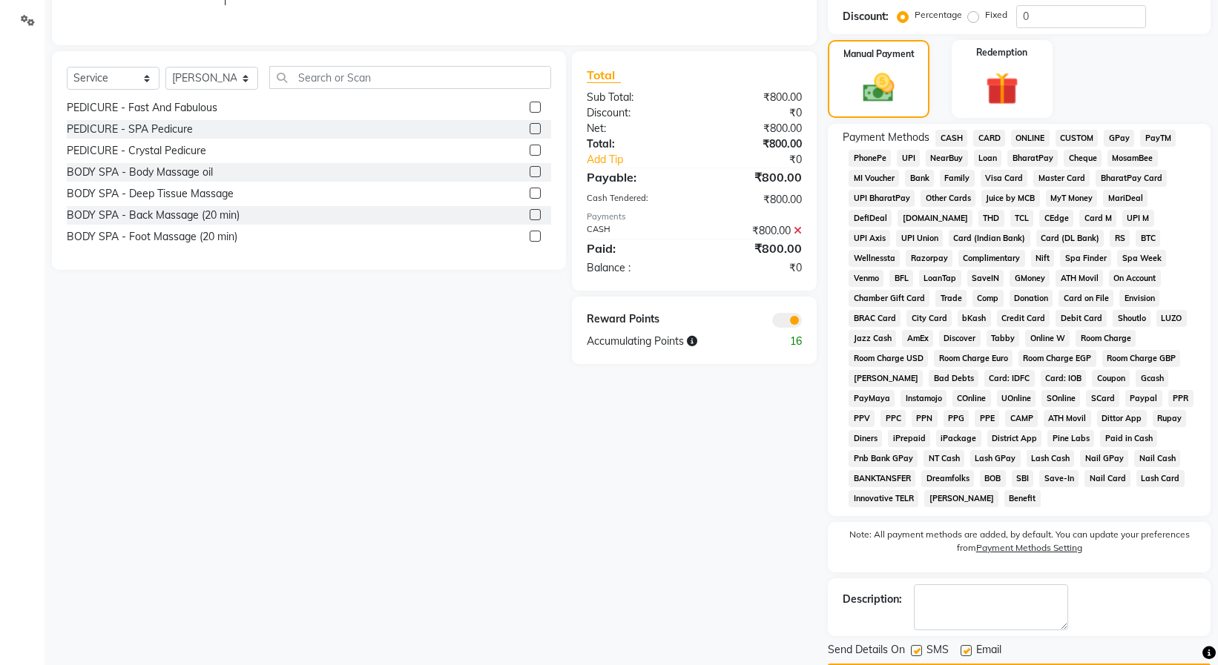
scroll to position [395, 0]
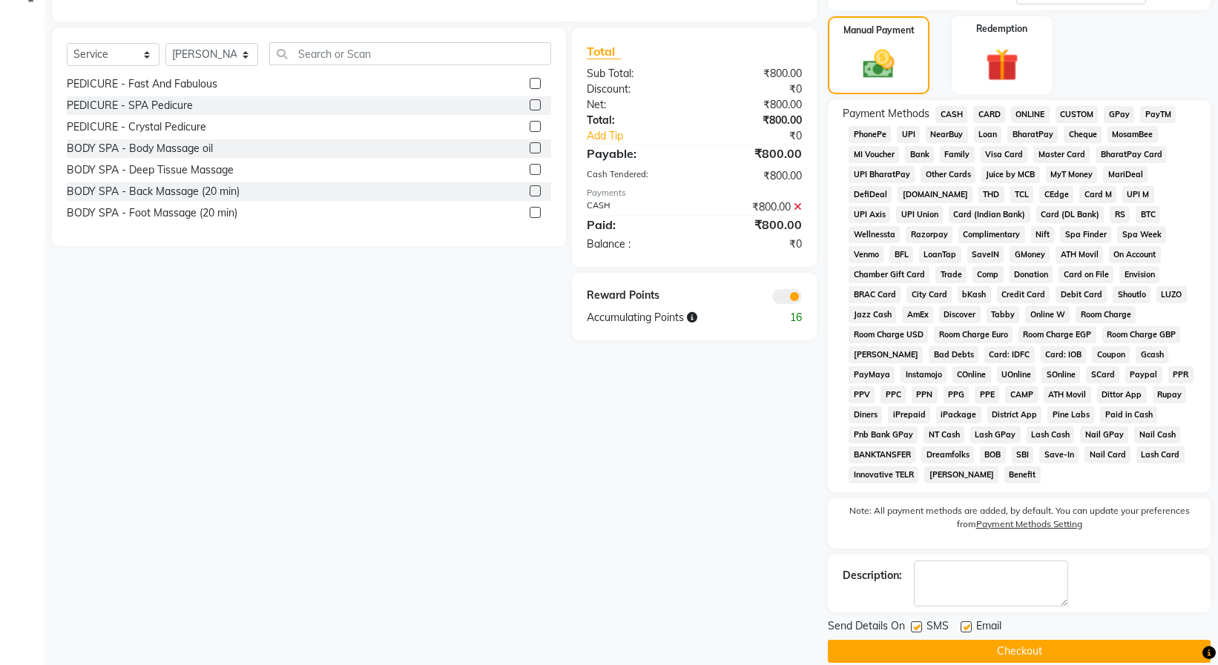
click at [1003, 640] on button "Checkout" at bounding box center [1019, 651] width 383 height 23
